Goal: Information Seeking & Learning: Learn about a topic

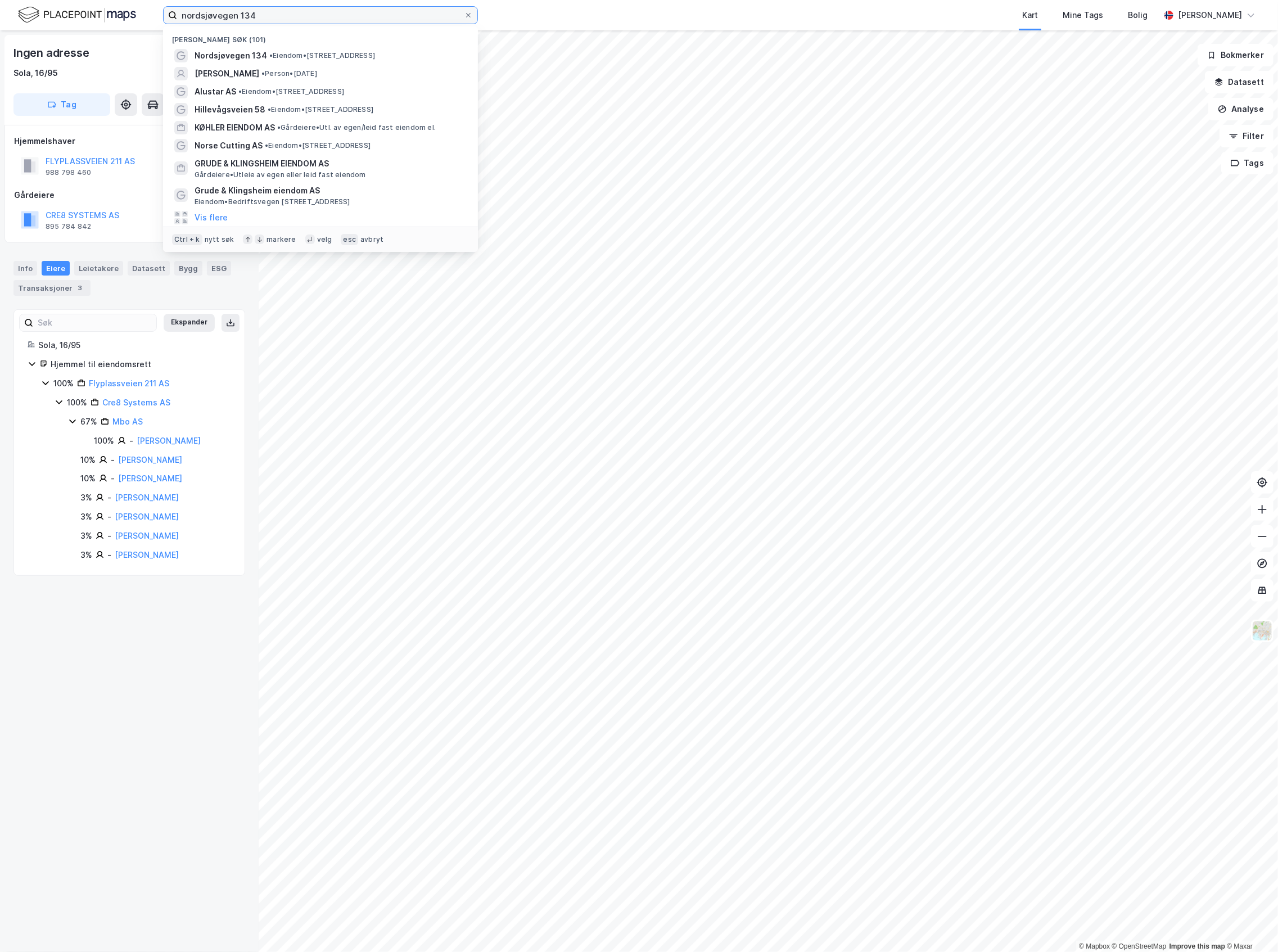
drag, startPoint x: 267, startPoint y: 11, endPoint x: 142, endPoint y: 12, distance: 125.0
click at [142, 12] on div "nordsjøvegen 134 Nylige søk (101) Nordsjøvegen 134 • Eiendom • [STREET_ADDRESS]…" at bounding box center [639, 15] width 1278 height 30
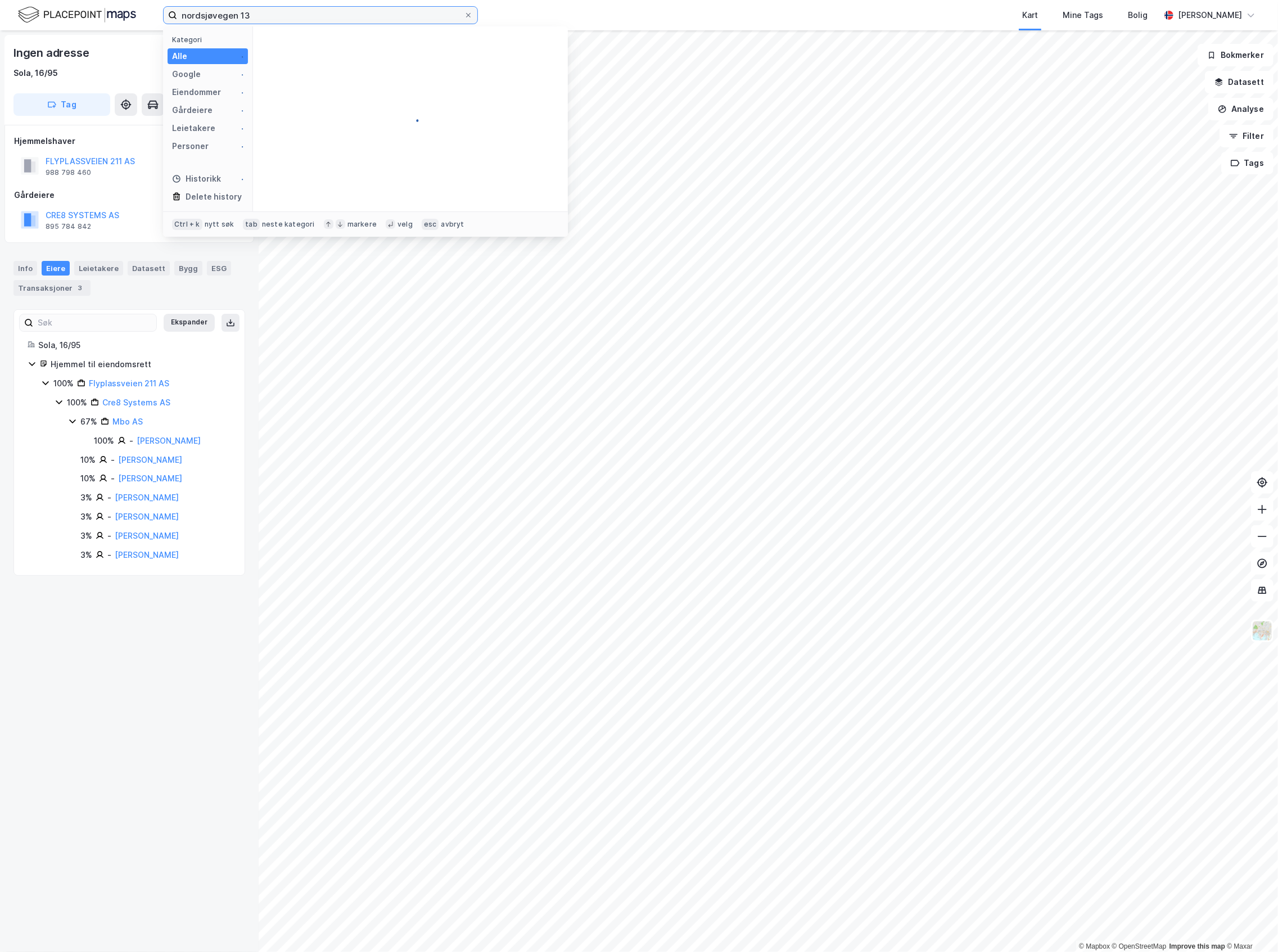
type input "nordsjøvegen 134"
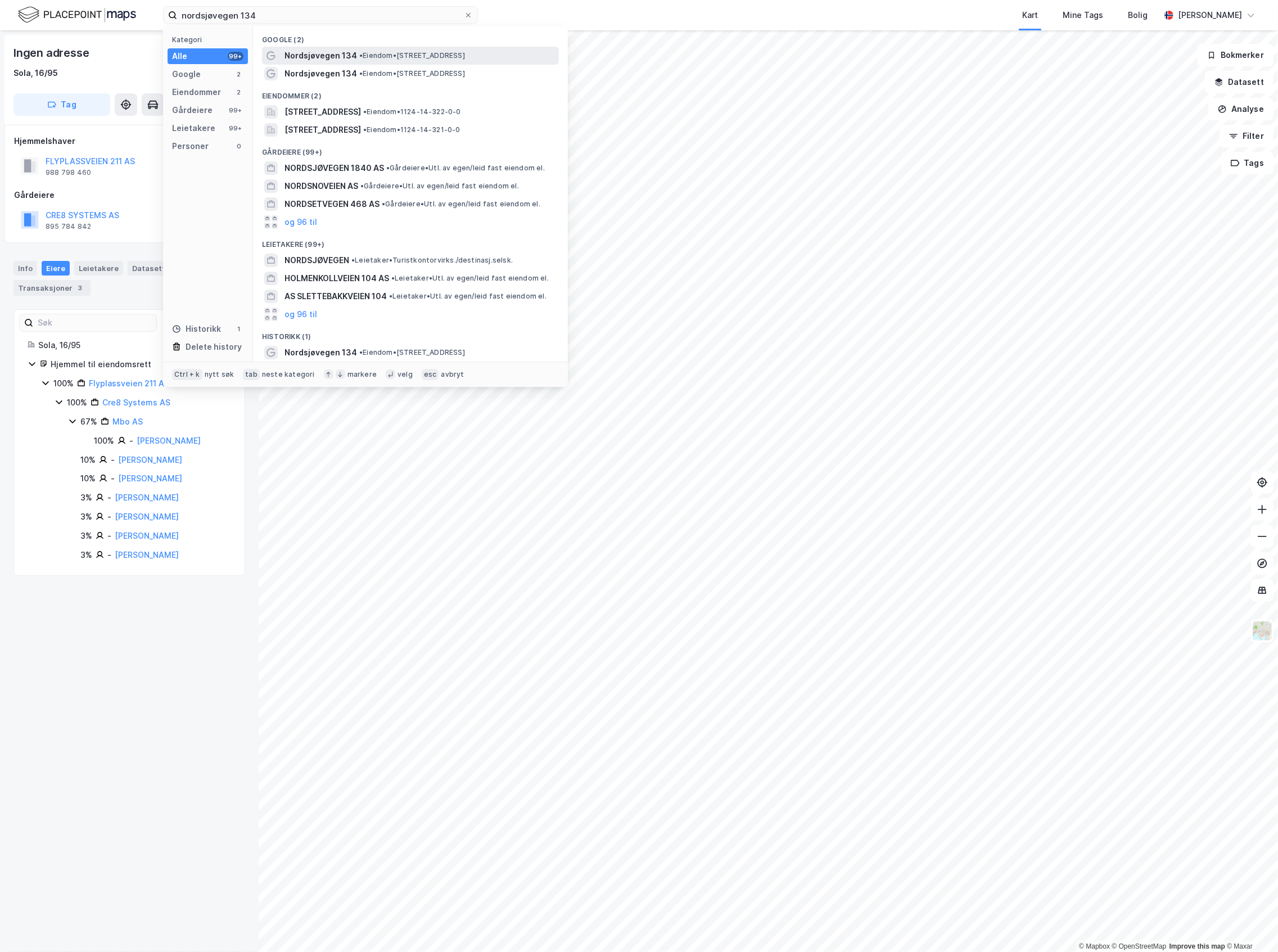
click at [410, 52] on span "• Eiendom • [STREET_ADDRESS]" at bounding box center [412, 56] width 106 height 9
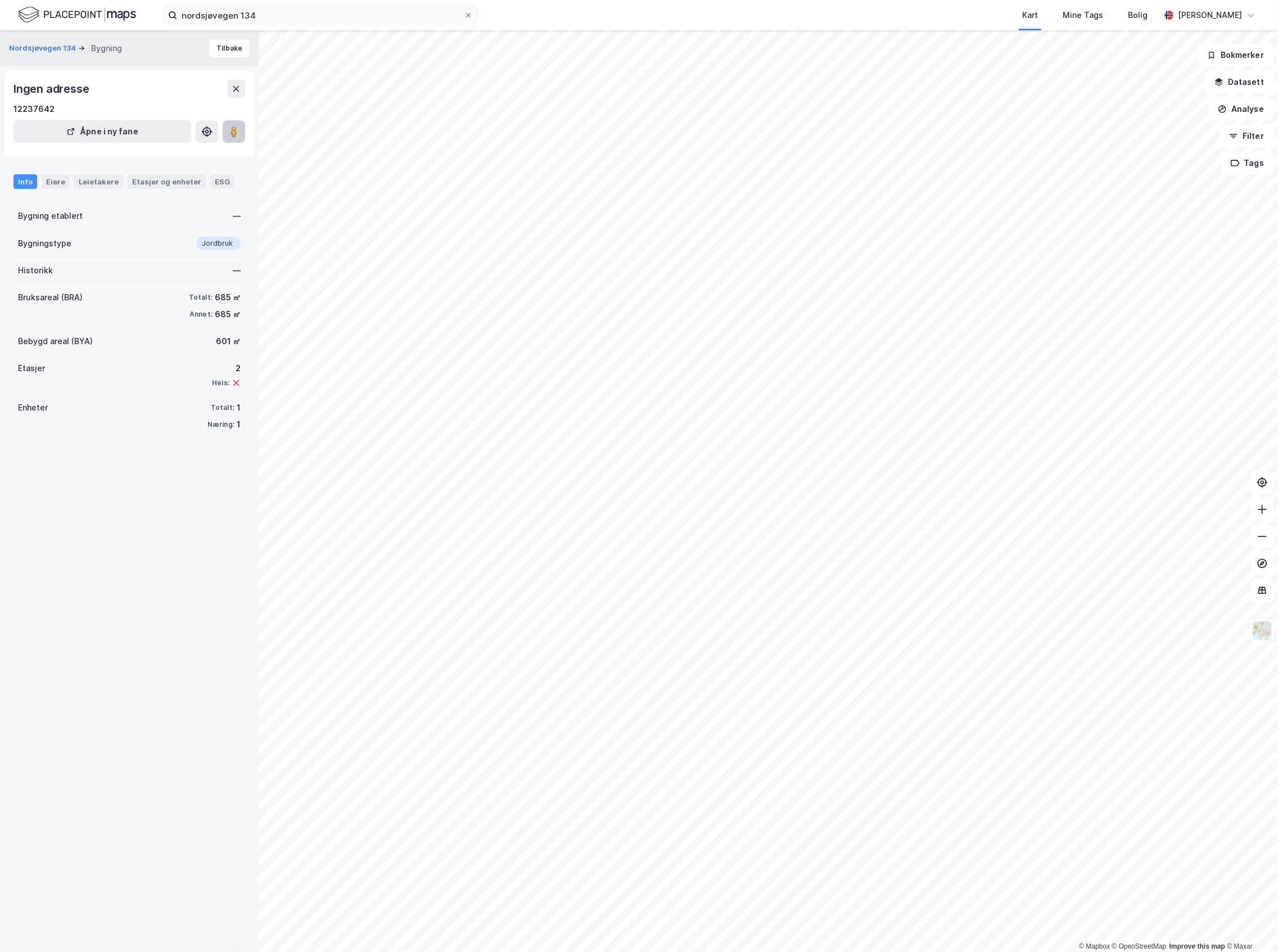
click at [238, 128] on icon at bounding box center [233, 131] width 11 height 11
click at [217, 38] on div "Nordsjøvegen 134 Bygning Tilbake" at bounding box center [129, 49] width 258 height 36
click at [217, 45] on button "Tilbake" at bounding box center [229, 49] width 41 height 18
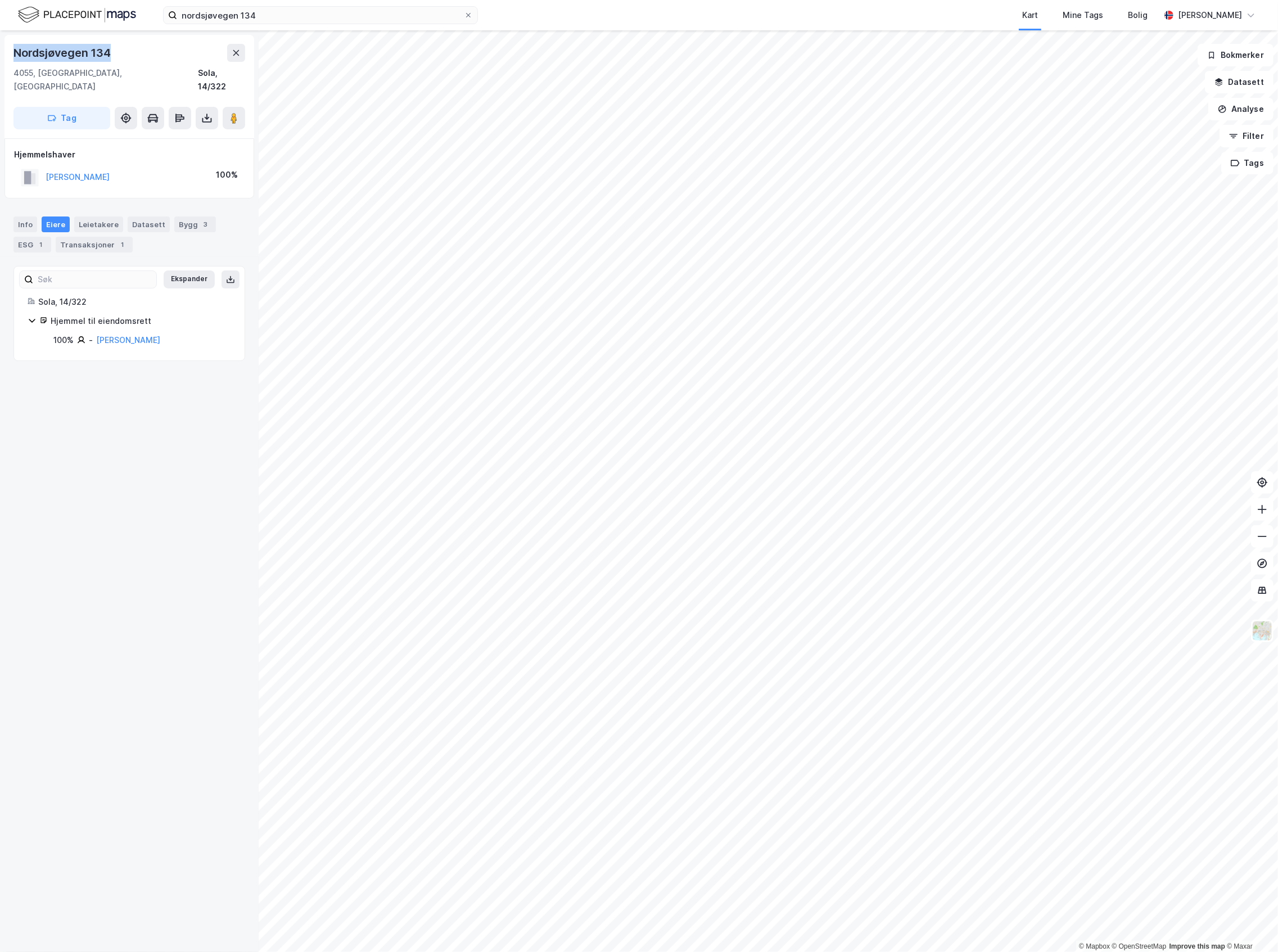
drag, startPoint x: 122, startPoint y: 49, endPoint x: 3, endPoint y: 52, distance: 119.0
click at [3, 52] on div "Nordsjøvegen 134 4055, [GEOGRAPHIC_DATA], [GEOGRAPHIC_DATA] Sola, 14/322 Tag Hj…" at bounding box center [129, 491] width 258 height 922
copy div "Nordsjøvegen 134"
click at [205, 216] on div "Bygg 3" at bounding box center [195, 224] width 41 height 16
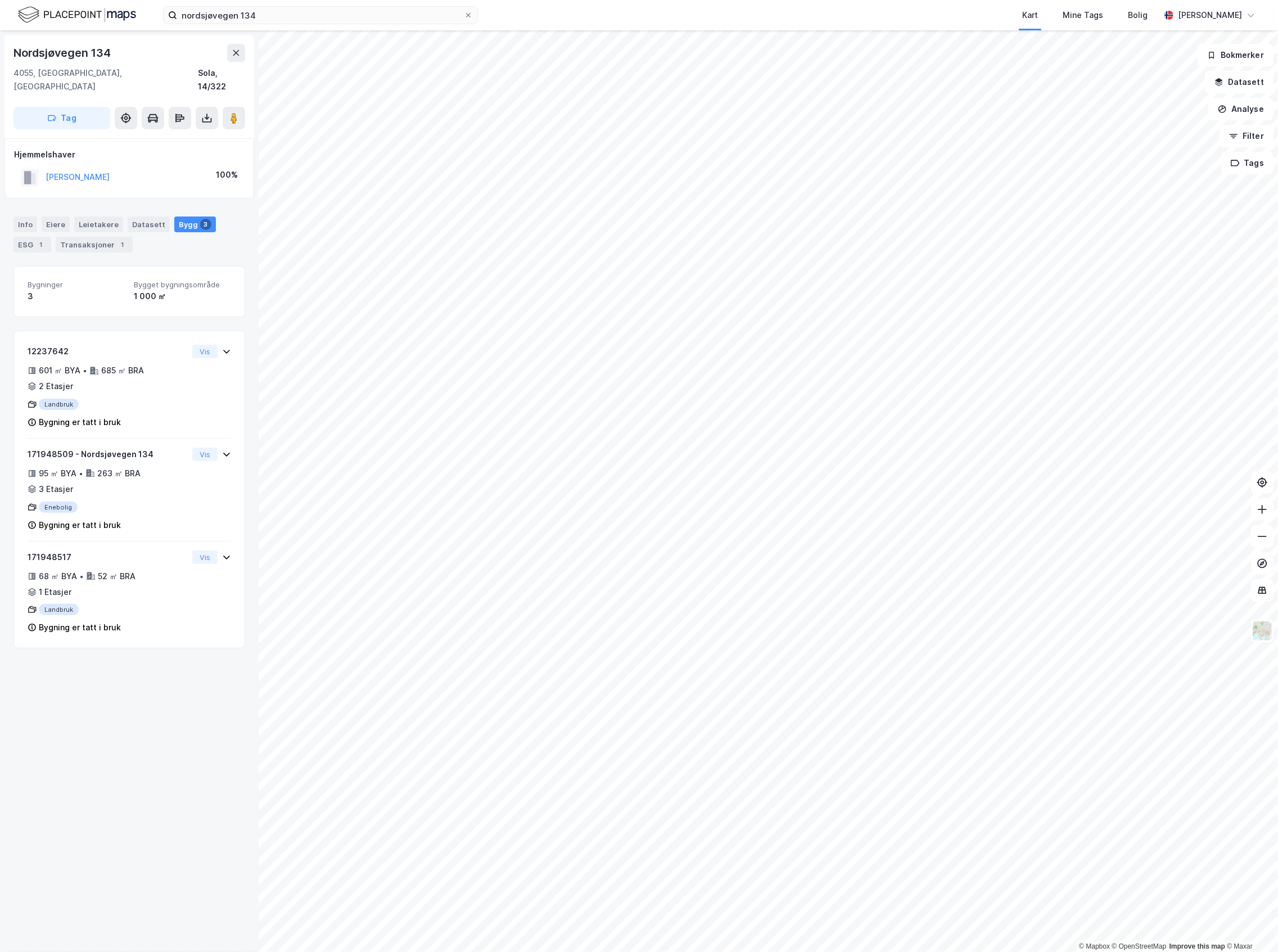
drag, startPoint x: 136, startPoint y: 166, endPoint x: 48, endPoint y: 169, distance: 88.1
click at [48, 169] on div "[PERSON_NAME] 100%" at bounding box center [130, 177] width 231 height 23
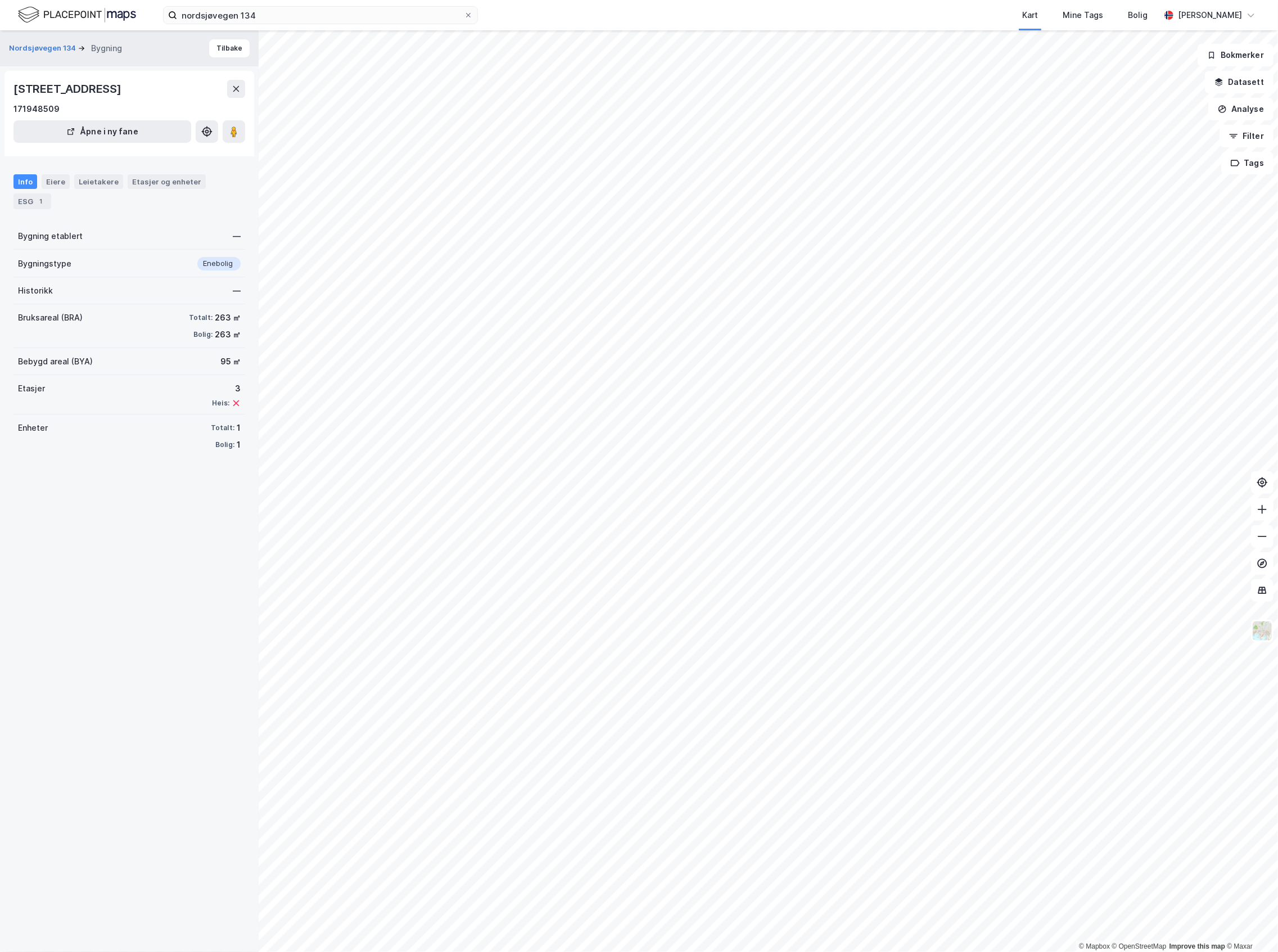
click at [217, 58] on div "Nordsjøvegen 134 Bygning Tilbake" at bounding box center [129, 49] width 258 height 36
click at [217, 54] on button "Tilbake" at bounding box center [229, 49] width 41 height 18
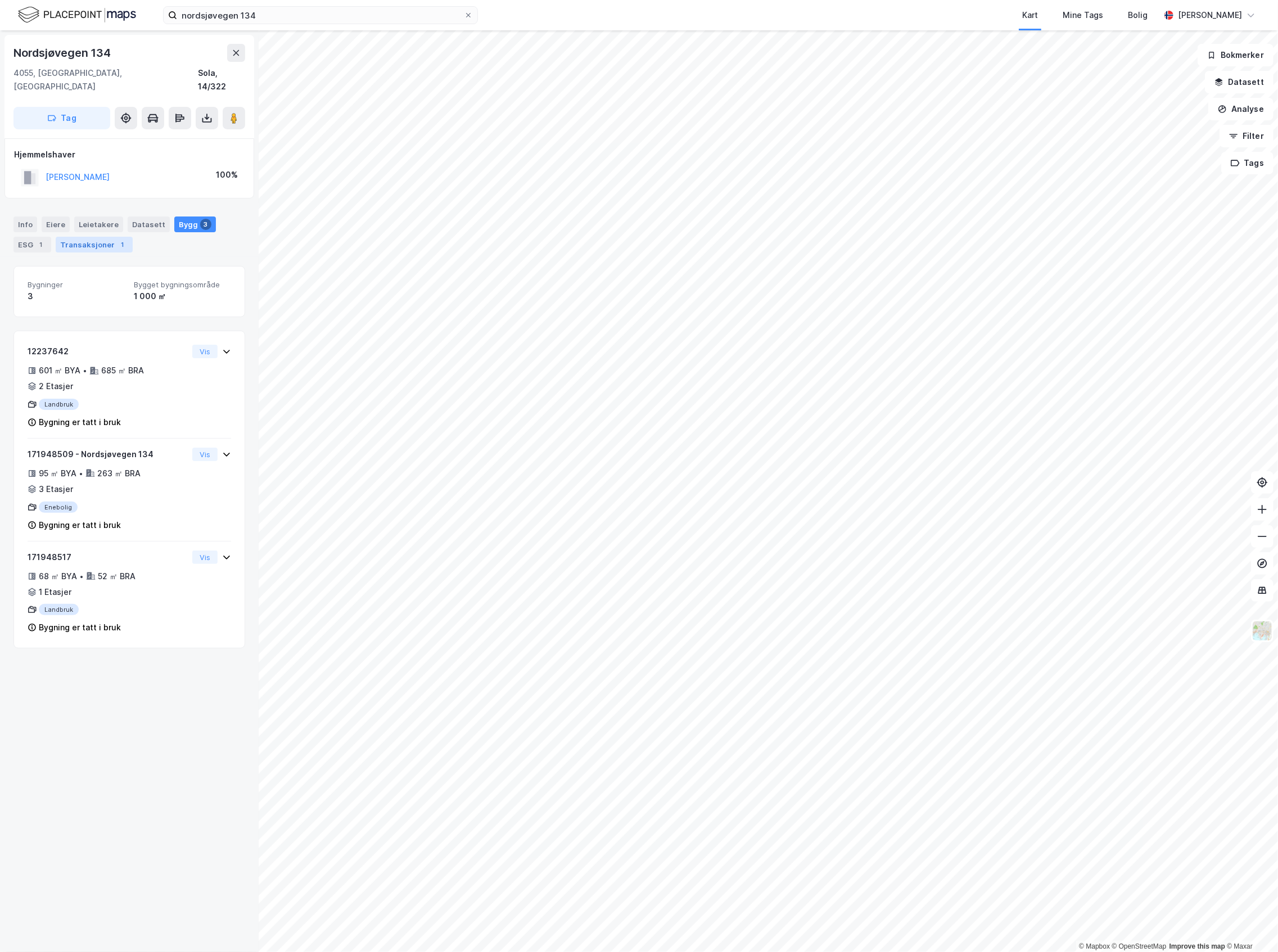
click at [77, 237] on div "Transaksjoner 1" at bounding box center [94, 245] width 77 height 16
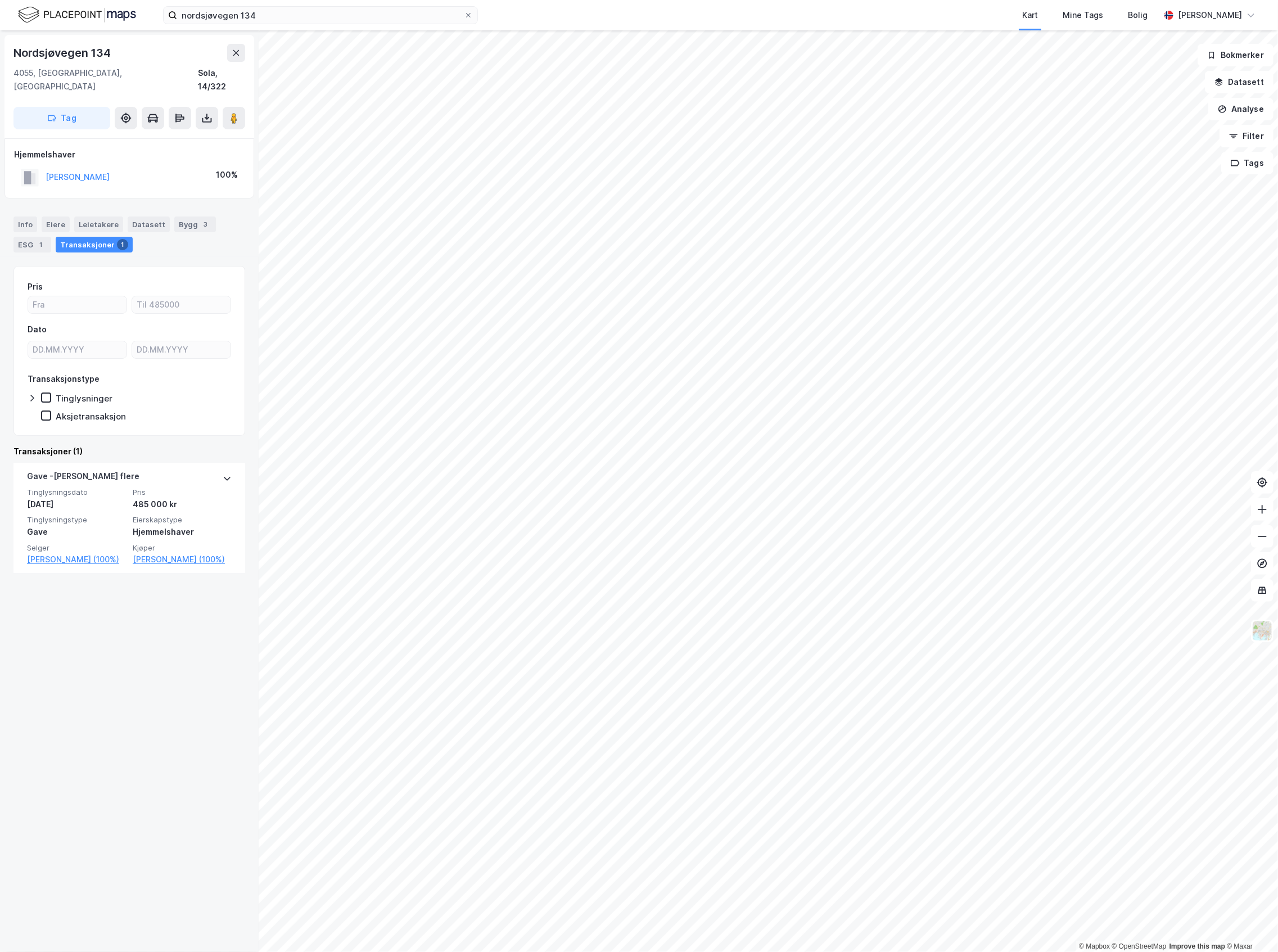
click at [77, 170] on div "[PERSON_NAME]" at bounding box center [77, 177] width 64 height 14
click at [0, 0] on button "[PERSON_NAME]" at bounding box center [0, 0] width 0 height 0
click at [95, 21] on img at bounding box center [77, 15] width 118 height 19
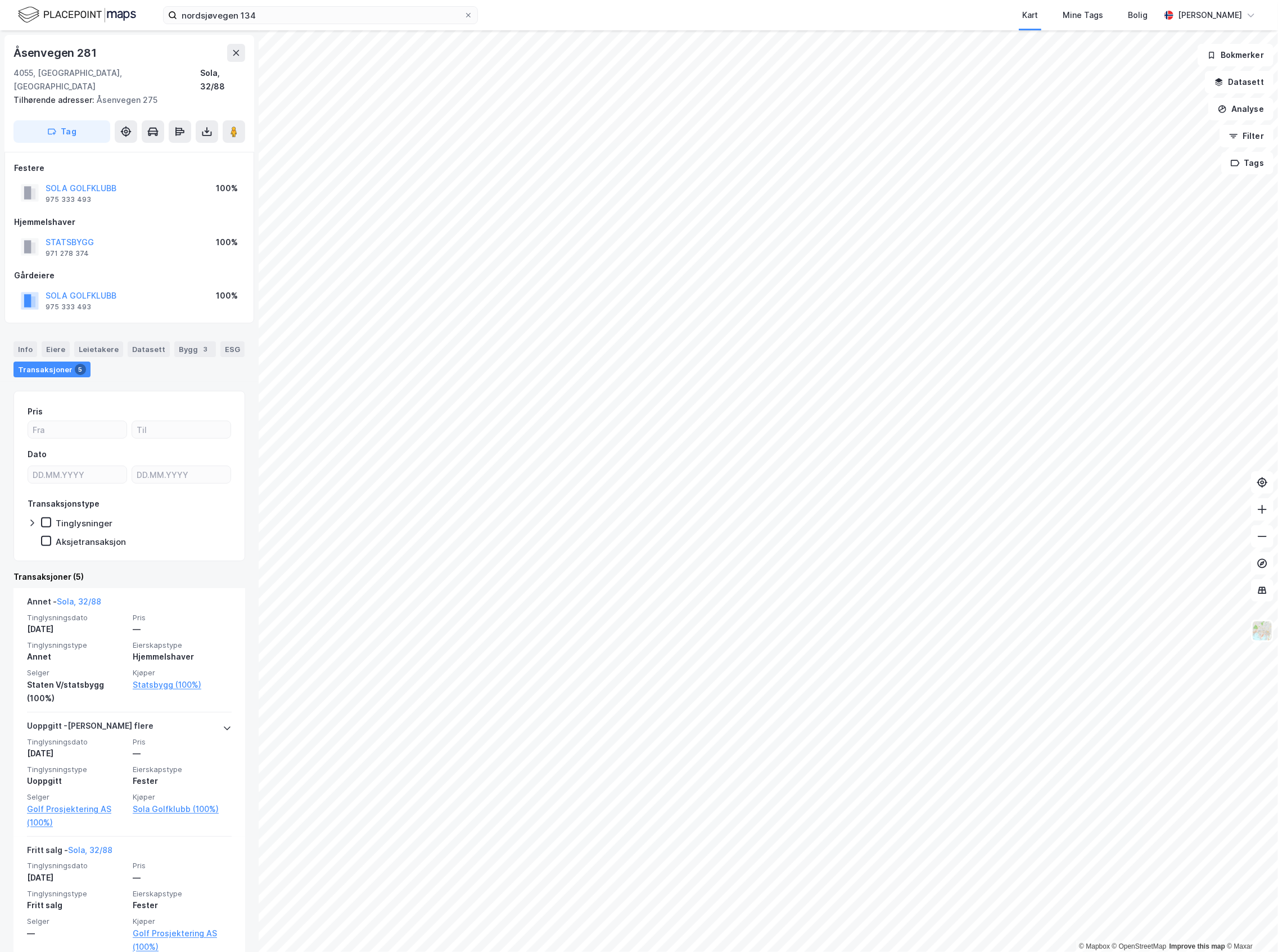
click at [100, 181] on div "SOLA GOLFKLUBB" at bounding box center [80, 188] width 71 height 14
click at [0, 0] on button "SOLA GOLFKLUBB" at bounding box center [0, 0] width 0 height 0
